Goal: Information Seeking & Learning: Learn about a topic

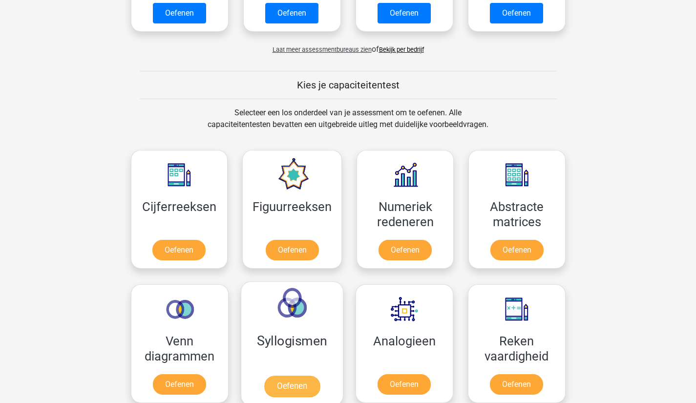
scroll to position [342, 0]
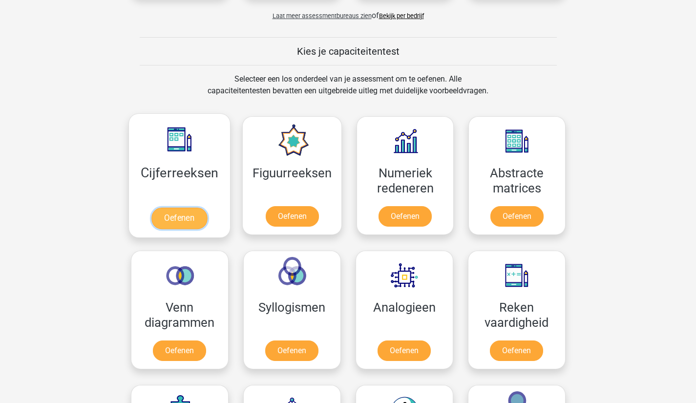
click at [190, 215] on link "Oefenen" at bounding box center [179, 218] width 56 height 21
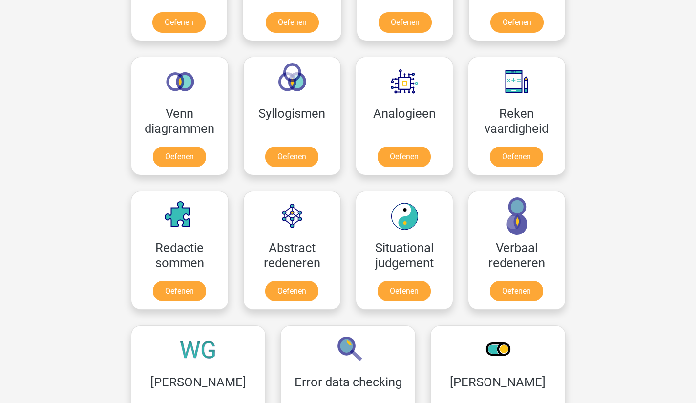
scroll to position [537, 0]
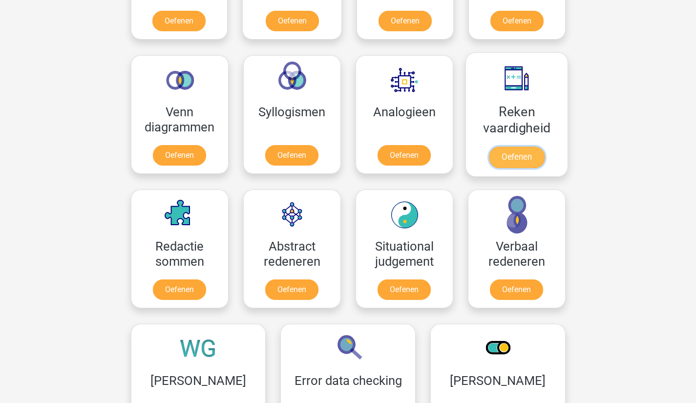
click at [537, 166] on link "Oefenen" at bounding box center [516, 157] width 56 height 21
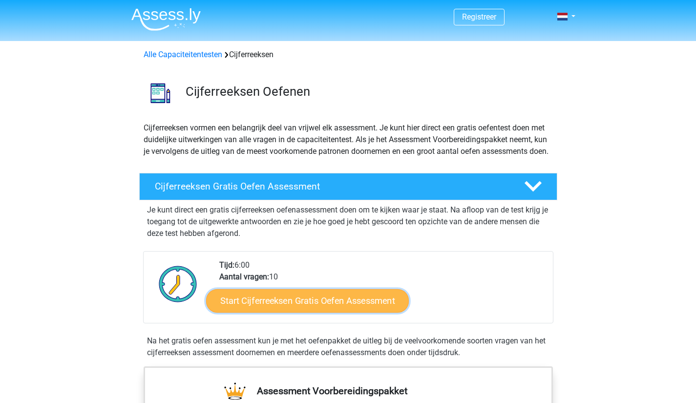
click at [303, 310] on link "Start Cijferreeksen Gratis Oefen Assessment" at bounding box center [307, 300] width 203 height 23
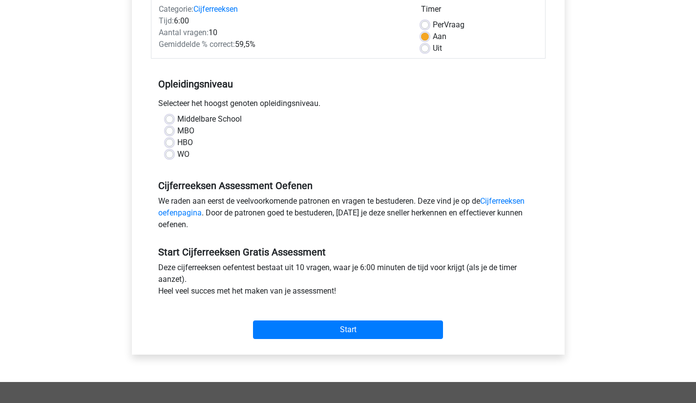
scroll to position [195, 0]
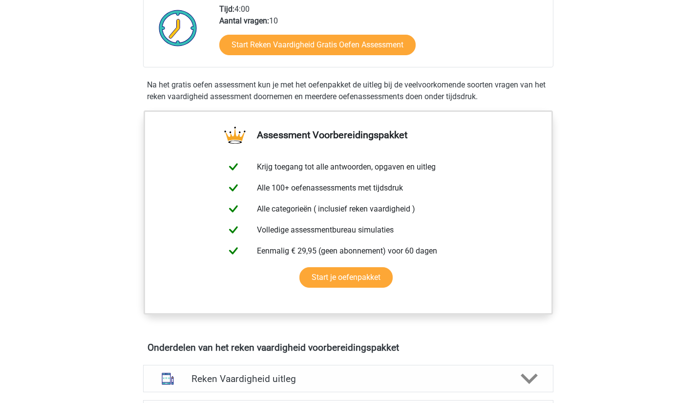
scroll to position [147, 0]
